Goal: Find specific page/section: Find specific page/section

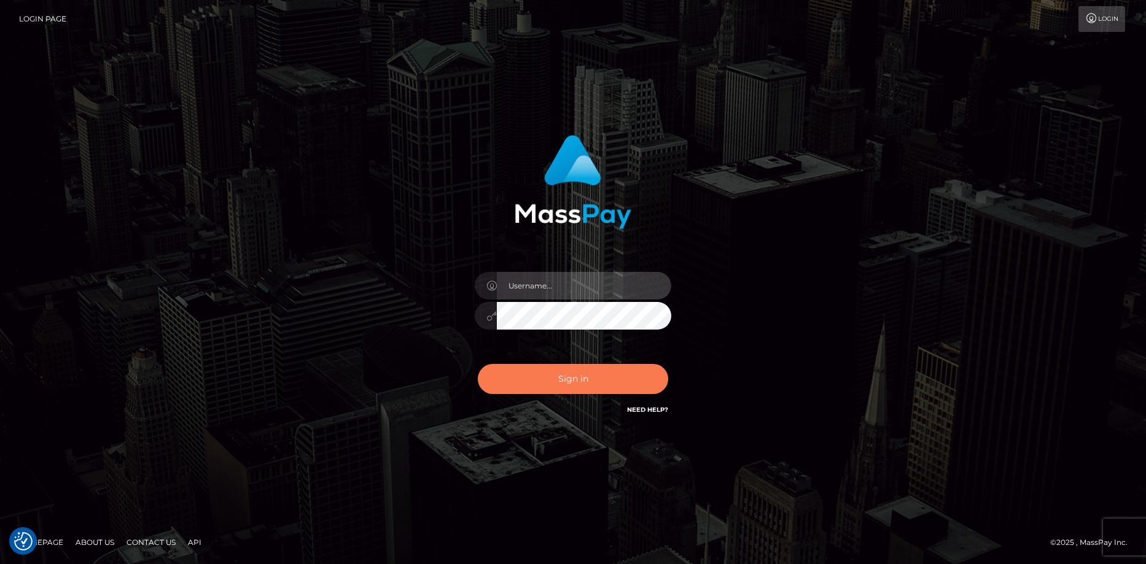
type input "[PERSON_NAME]"
click at [557, 384] on button "Sign in" at bounding box center [573, 379] width 190 height 30
type input "[PERSON_NAME]"
click at [555, 381] on button "Sign in" at bounding box center [573, 379] width 190 height 30
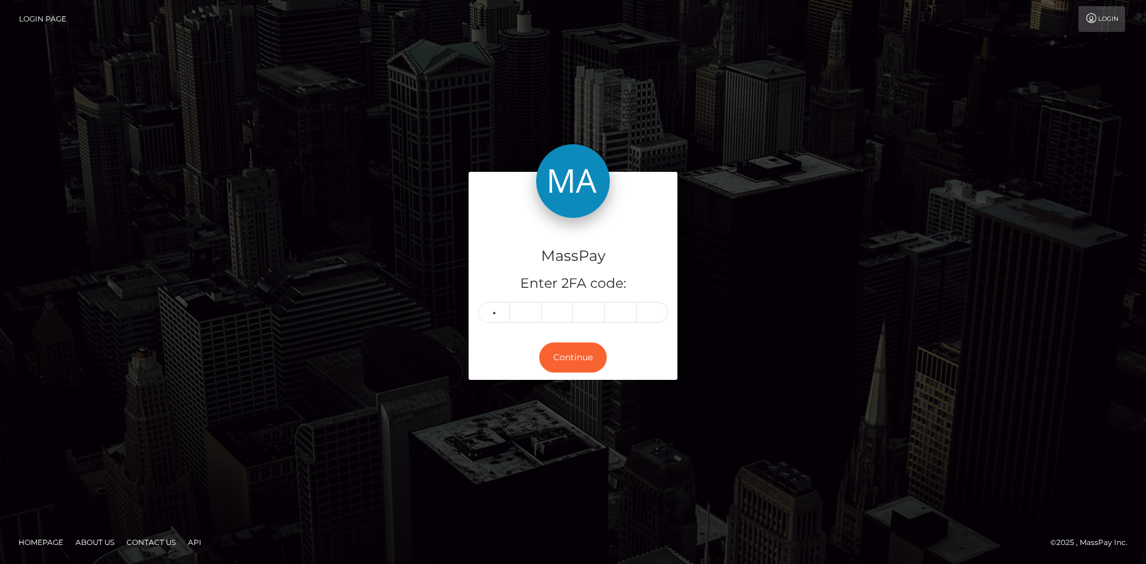
type input "1"
type input "8"
type input "7"
type input "6"
type input "2"
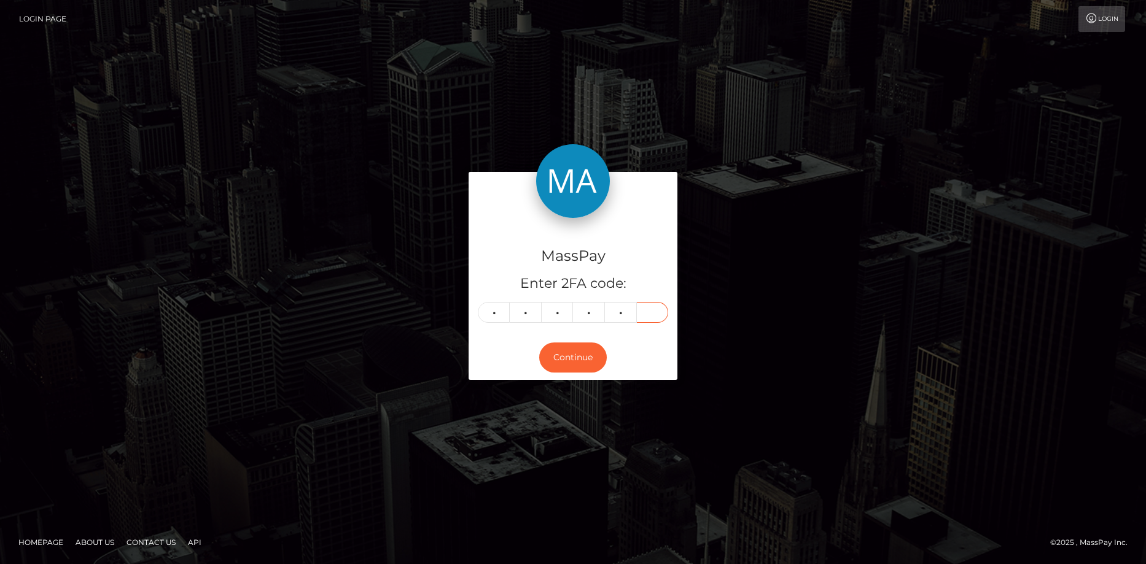
type input "1"
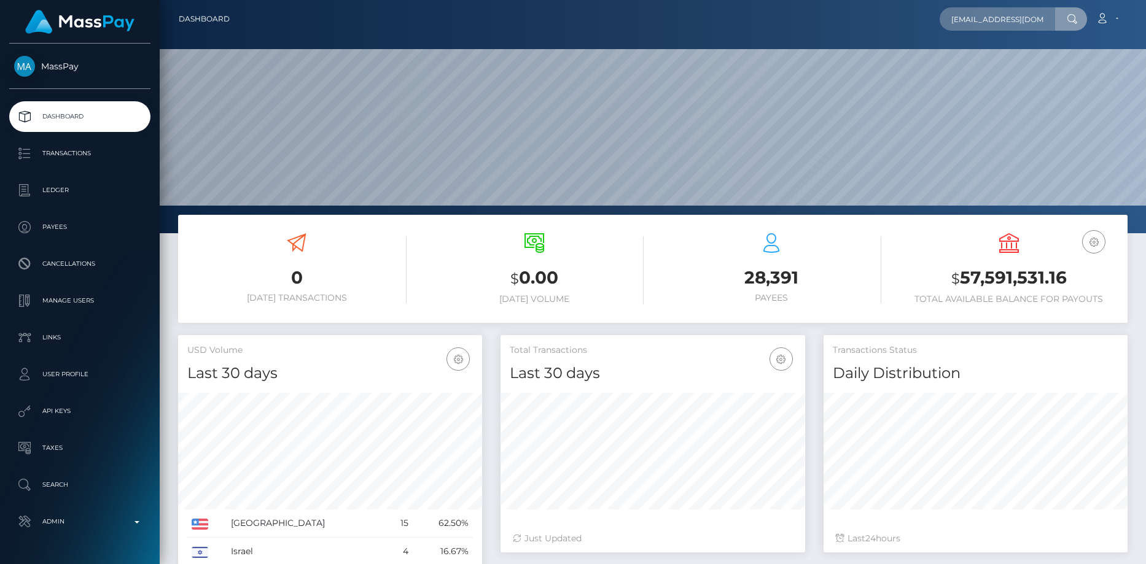
scroll to position [0, 29]
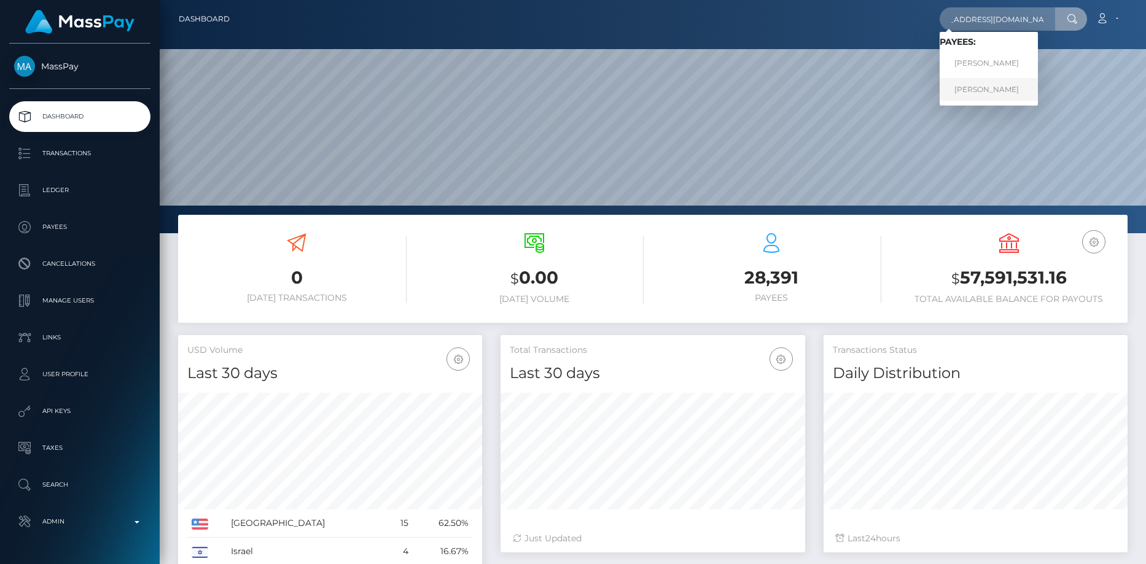
type input "carpenterangela13@gmail.com"
click at [981, 92] on link "ANGELA MARIE CARPENTER" at bounding box center [989, 89] width 98 height 23
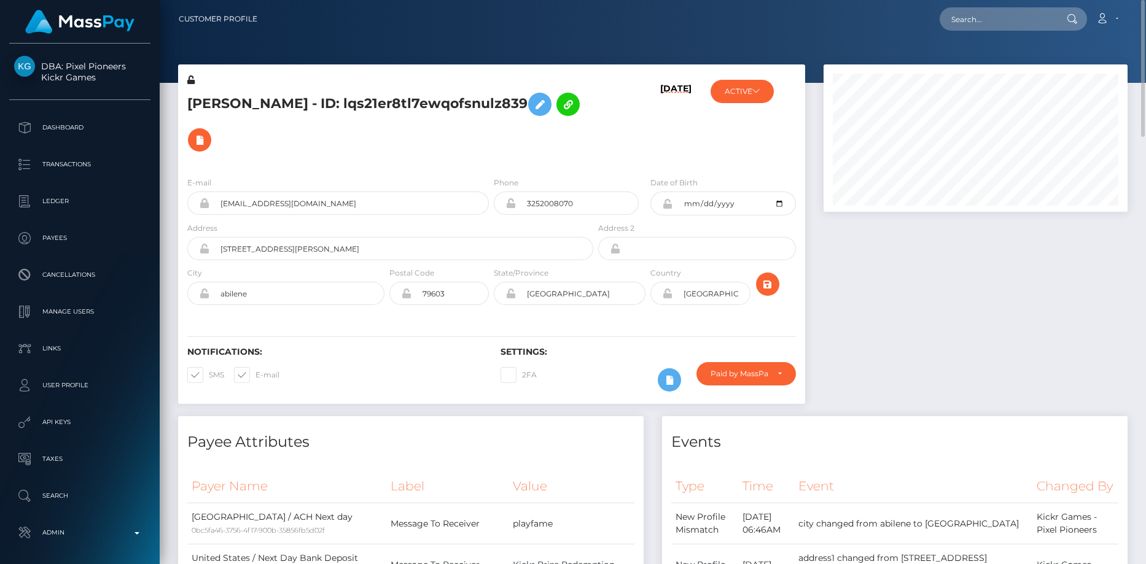
click at [238, 90] on h5 "ANGELA MARIE CARPENTER - ID: lqs21er8tl7ewqofsnulz839" at bounding box center [386, 122] width 399 height 71
click at [238, 89] on h5 "ANGELA MARIE CARPENTER - ID: lqs21er8tl7ewqofsnulz839" at bounding box center [386, 122] width 399 height 71
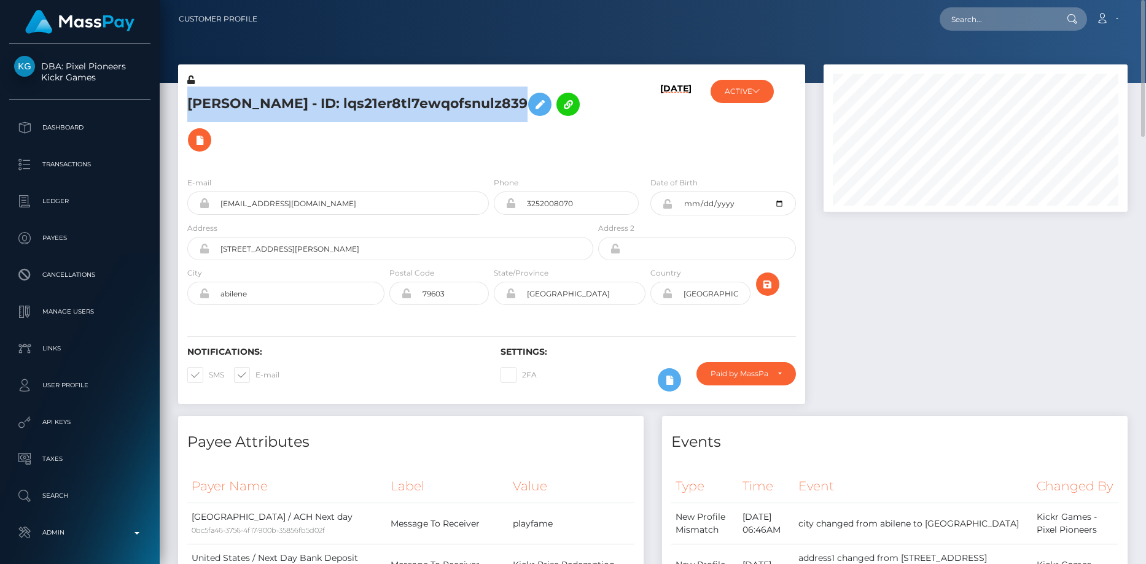
copy h5 "ANGELA MARIE CARPENTER - ID: lqs21er8tl7ewqofsnulz839"
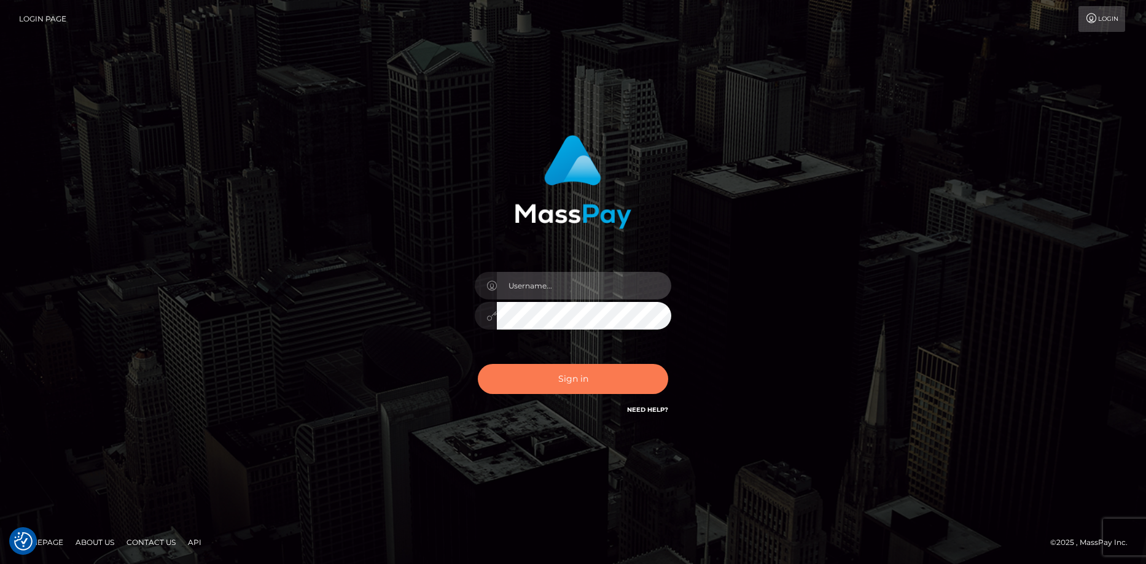
type input "Eduard Gavrilescu"
click at [563, 392] on button "Sign in" at bounding box center [573, 379] width 190 height 30
type input "[PERSON_NAME]"
click at [558, 379] on button "Sign in" at bounding box center [573, 379] width 190 height 30
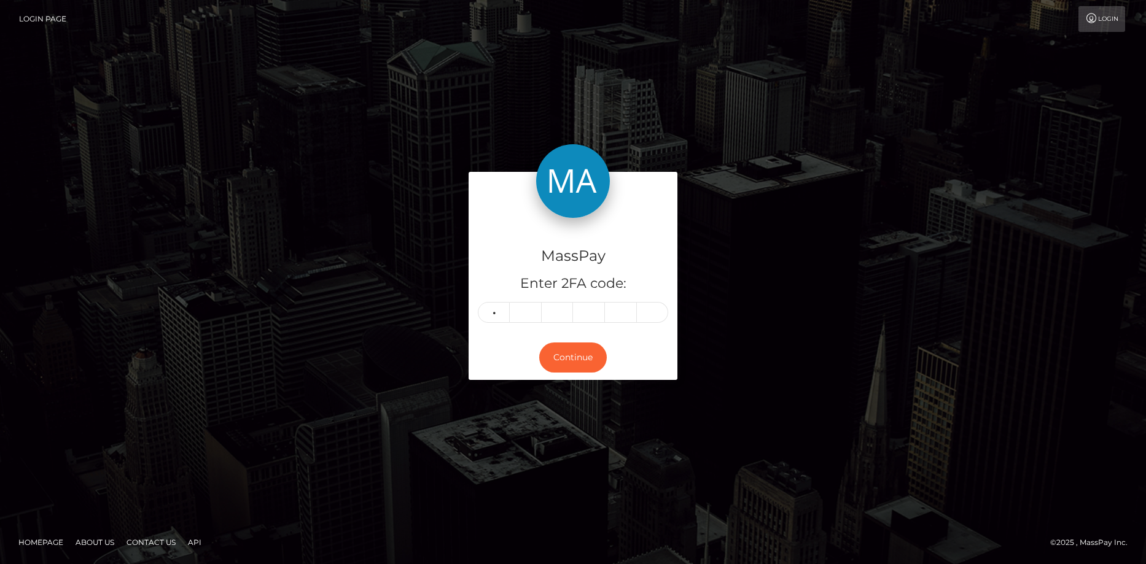
type input "7"
type input "1"
type input "6"
type input "2"
type input "7"
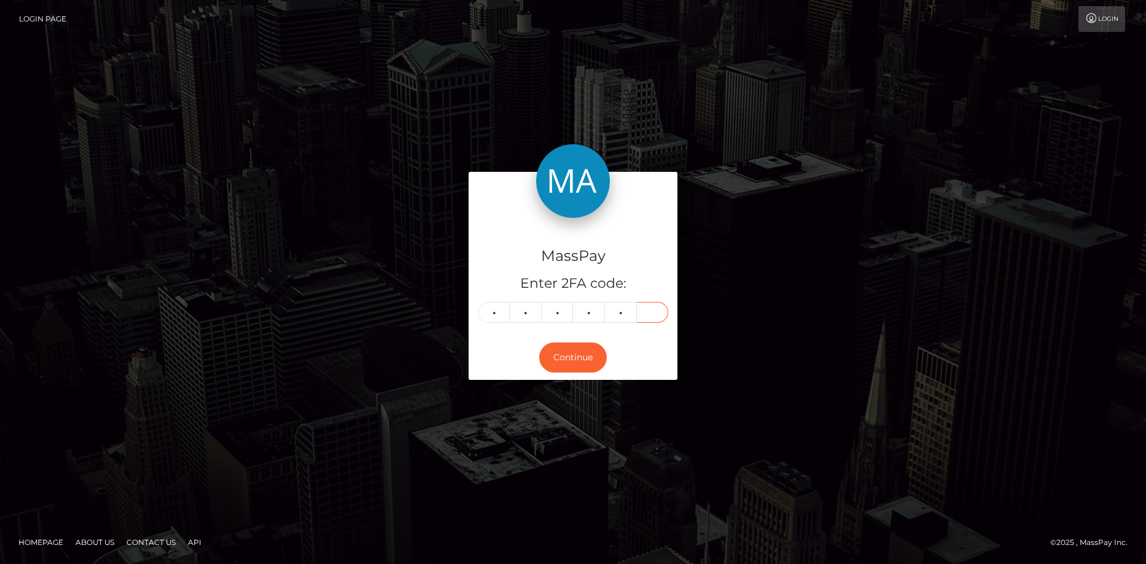
type input "2"
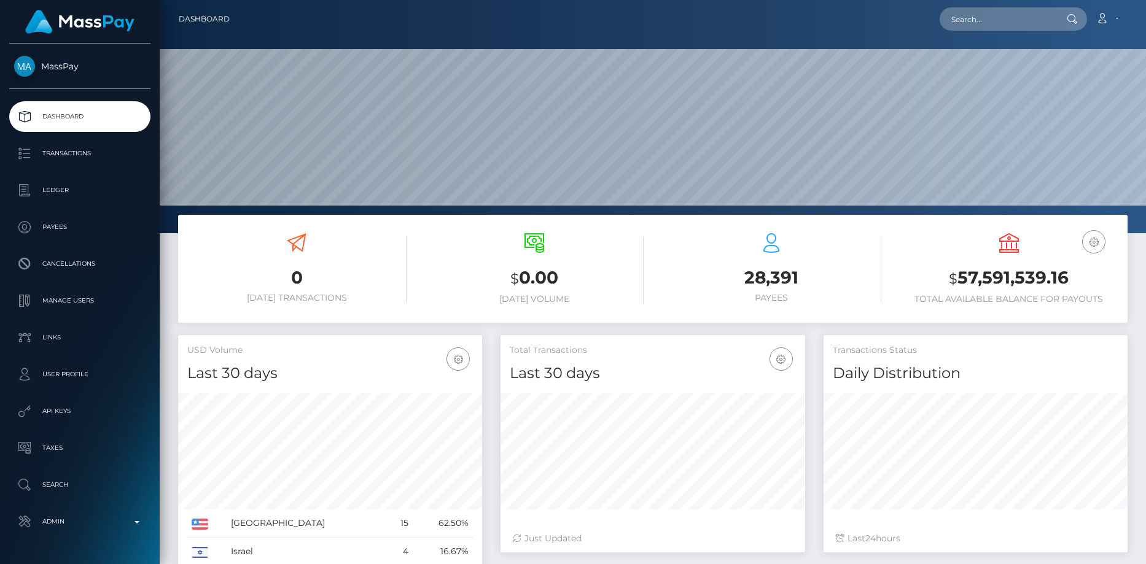
scroll to position [218, 305]
click at [1031, 16] on input "text" at bounding box center [997, 18] width 115 height 23
paste input "iamarielanne@gmail.com"
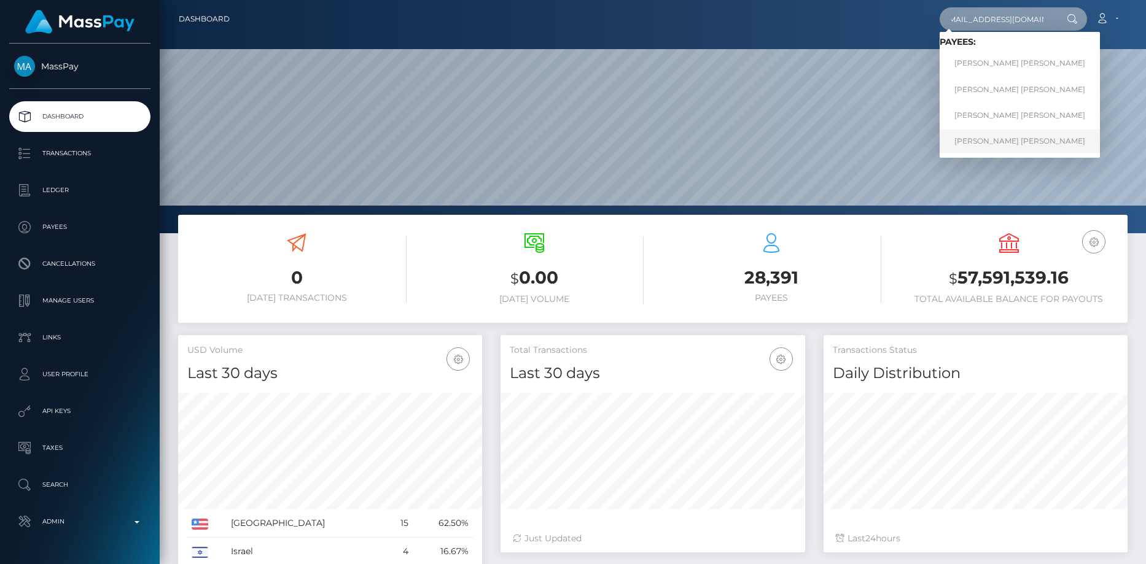
type input "iamarielanne@gmail.com"
click at [980, 136] on link "Mark Joe Varga Melendrez" at bounding box center [1020, 141] width 160 height 23
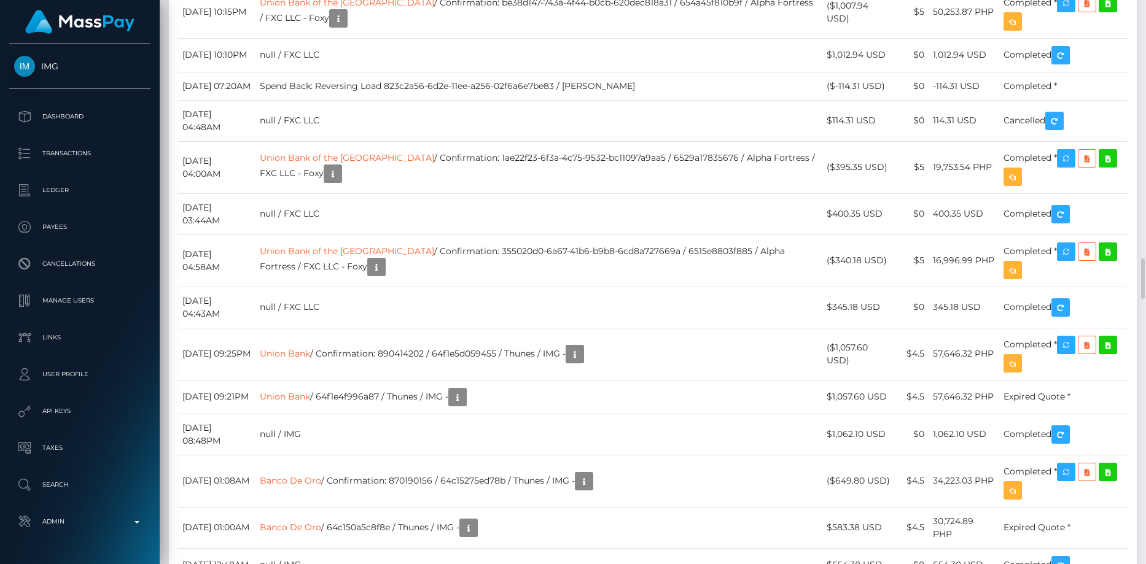
scroll to position [3439, 0]
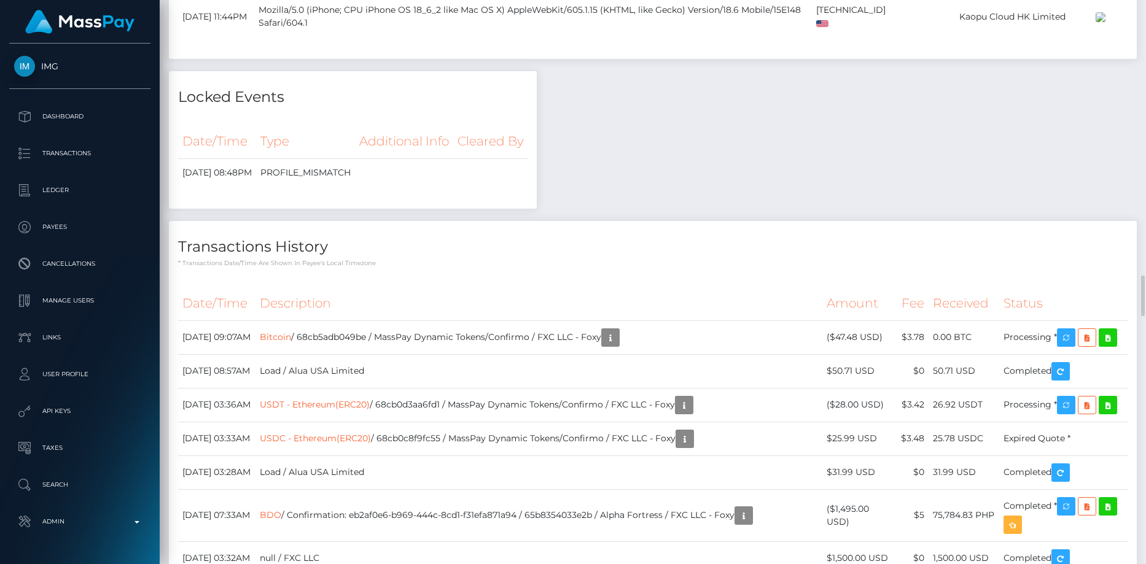
scroll to position [3316, 0]
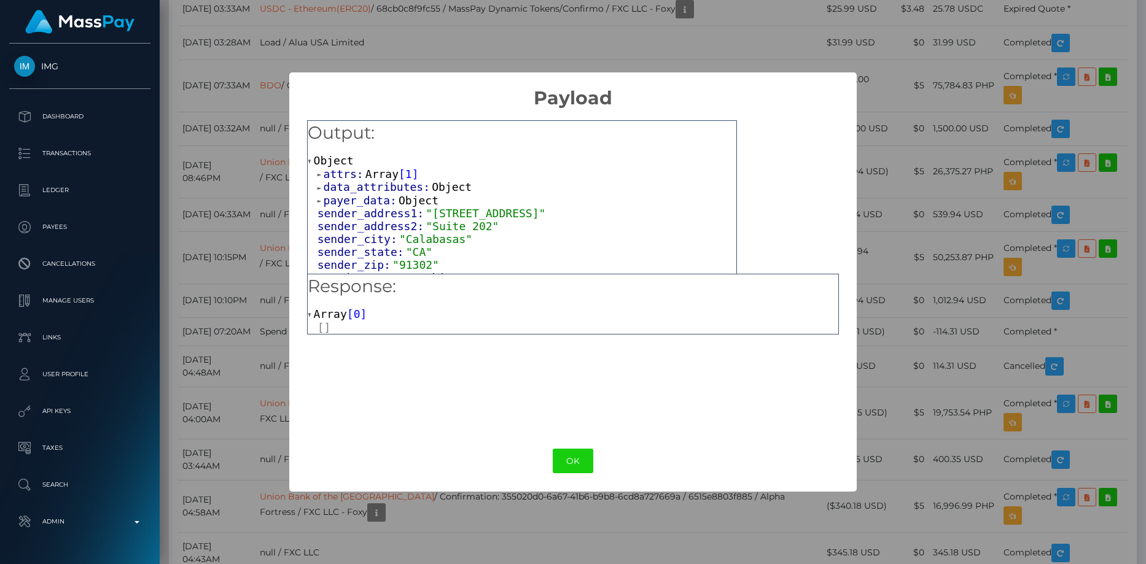
click at [388, 169] on span "Array" at bounding box center [381, 174] width 33 height 13
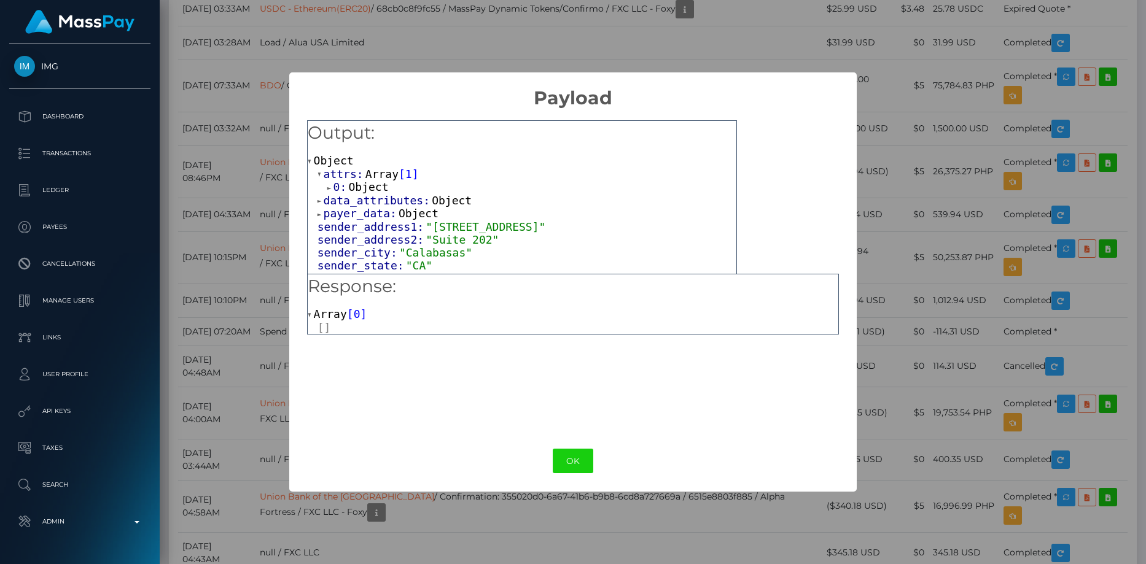
click at [373, 187] on span "Object" at bounding box center [368, 187] width 40 height 13
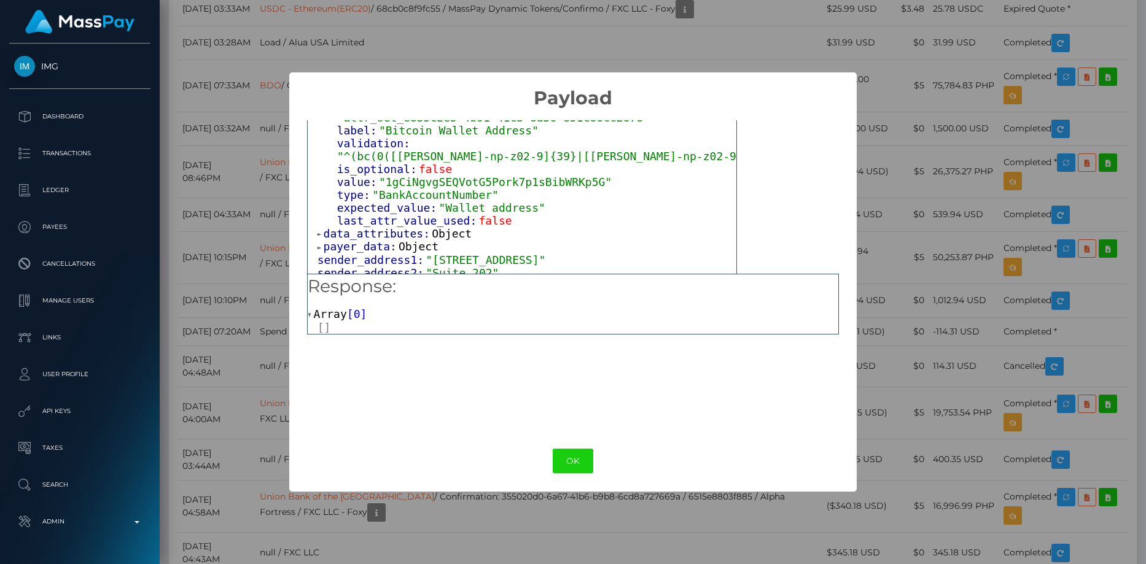
scroll to position [123, 0]
